Goal: Obtain resource: Download file/media

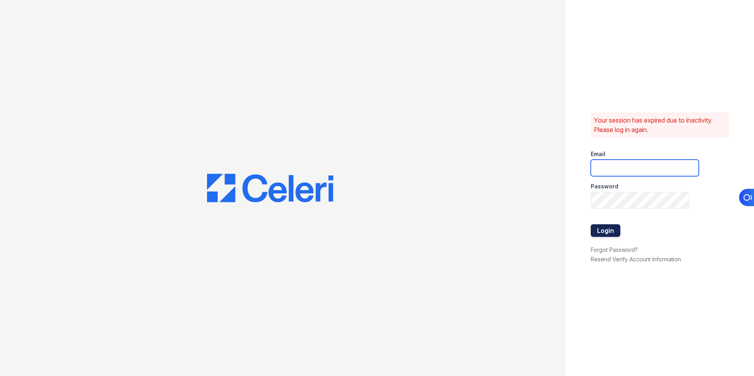
type input "[EMAIL_ADDRESS][DOMAIN_NAME]"
click at [605, 230] on button "Login" at bounding box center [606, 230] width 30 height 13
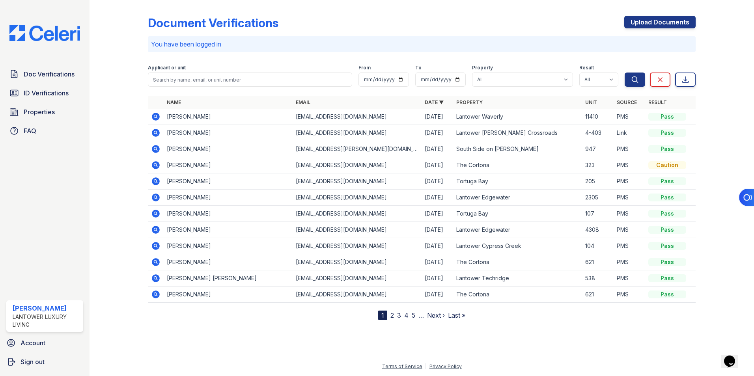
click at [155, 133] on icon at bounding box center [155, 132] width 2 height 2
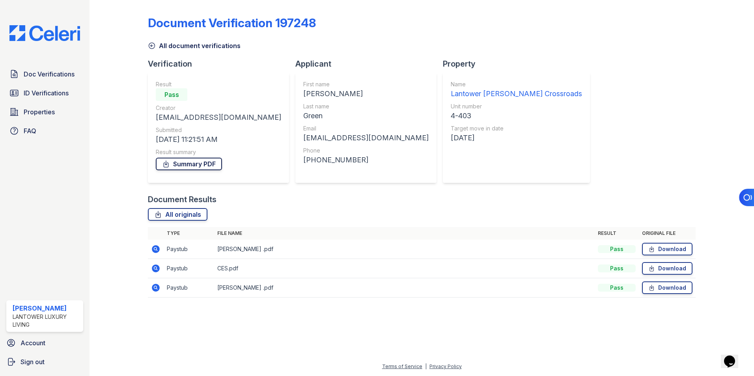
click at [197, 164] on link "Summary PDF" at bounding box center [189, 164] width 66 height 13
click at [655, 249] on icon at bounding box center [652, 249] width 7 height 8
click at [658, 269] on link "Download" at bounding box center [667, 268] width 50 height 13
click at [660, 290] on link "Download" at bounding box center [667, 288] width 50 height 13
